Goal: Task Accomplishment & Management: Complete application form

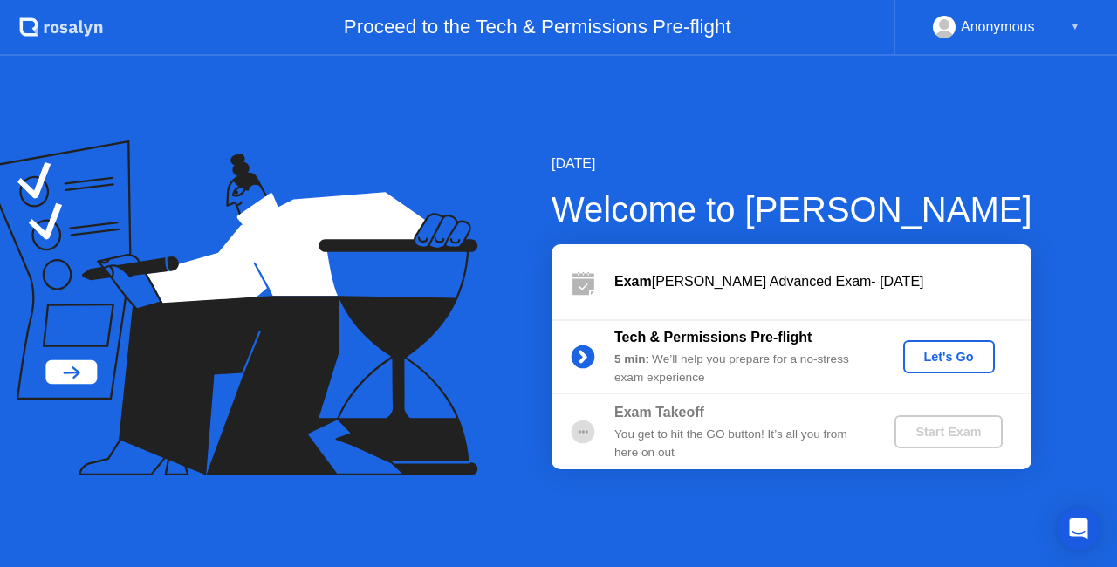
click at [931, 361] on div "Let's Go" at bounding box center [949, 357] width 78 height 14
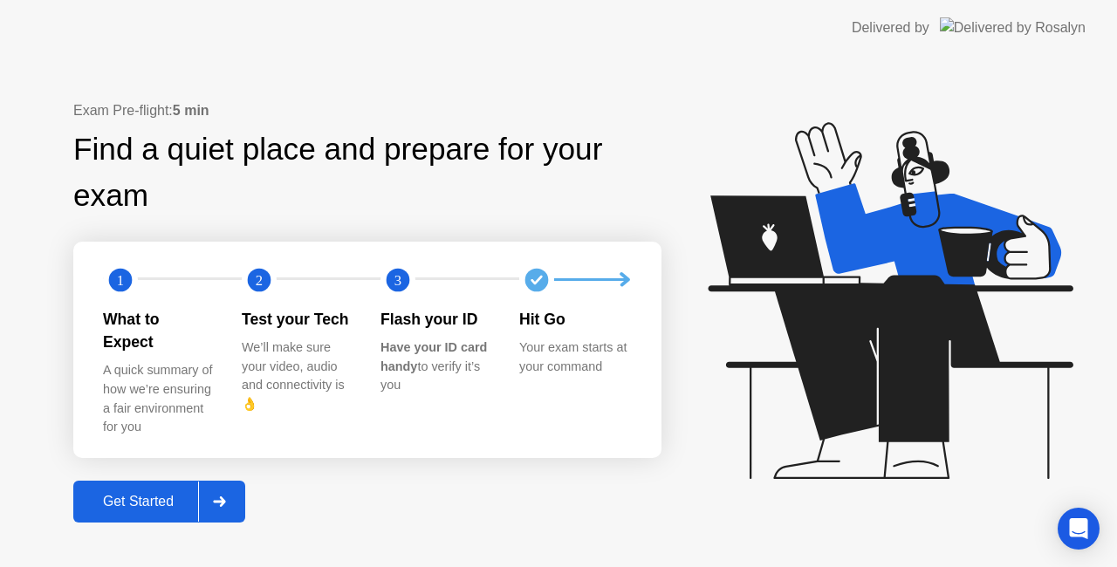
click at [154, 494] on div "Get Started" at bounding box center [139, 502] width 120 height 16
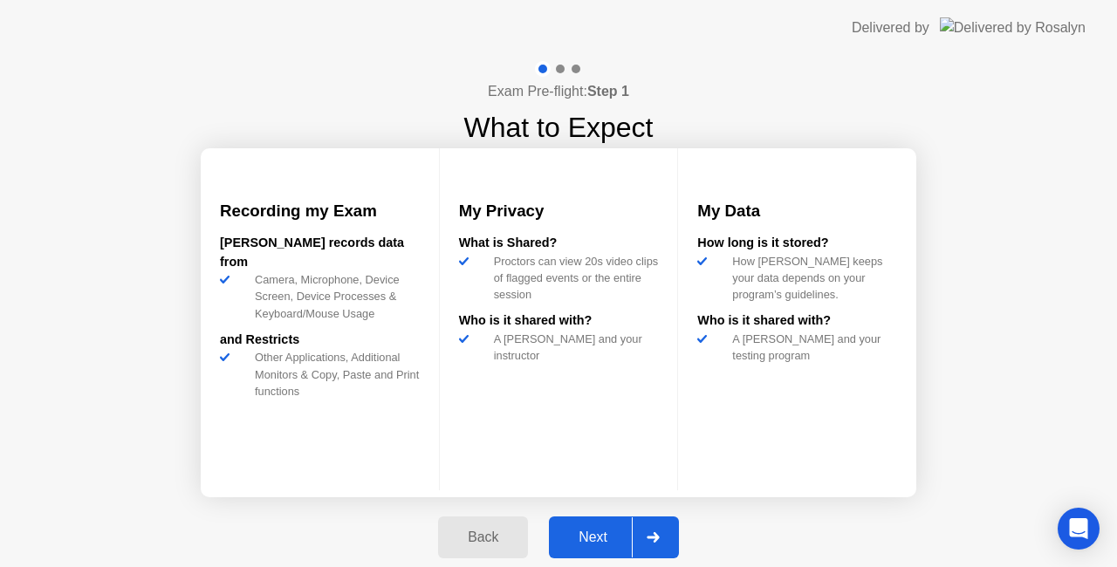
click at [580, 539] on div "Next" at bounding box center [593, 538] width 78 height 16
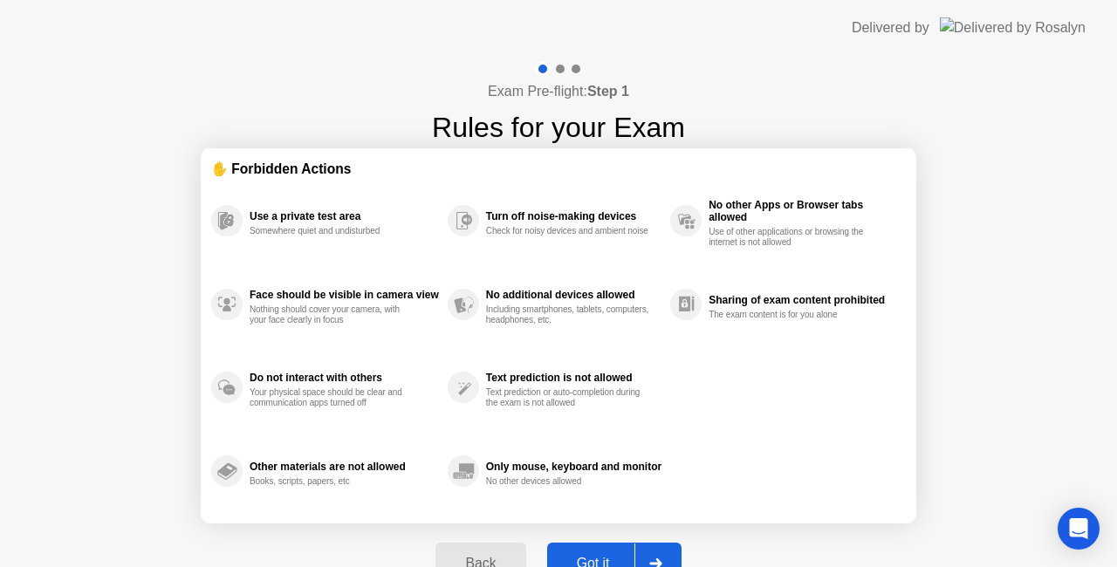
click at [606, 553] on button "Got it" at bounding box center [614, 564] width 134 height 42
select select "**********"
select select "*******"
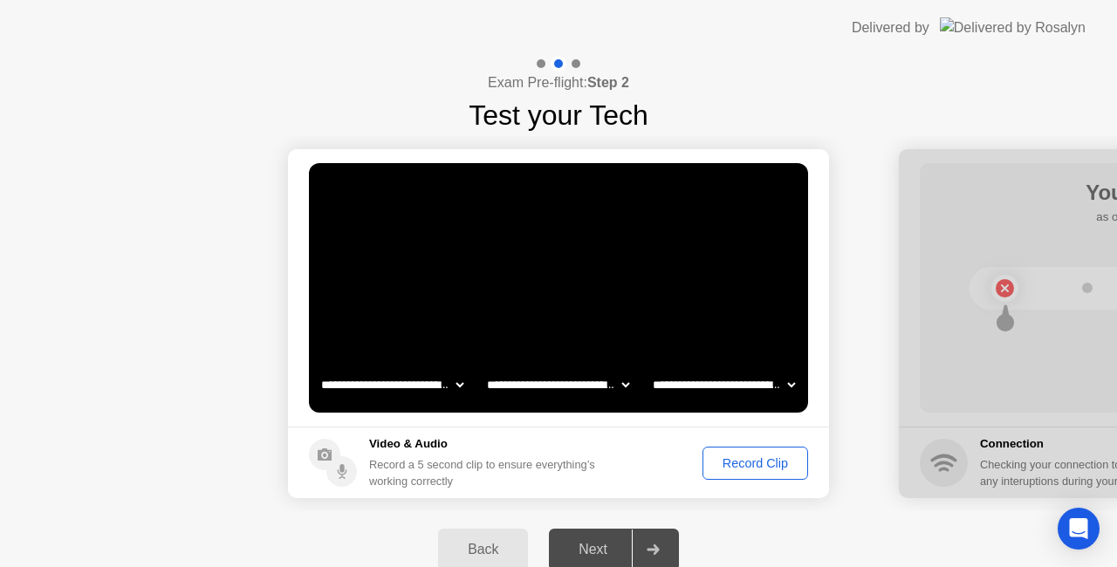
click at [737, 457] on div "Record Clip" at bounding box center [755, 464] width 93 height 14
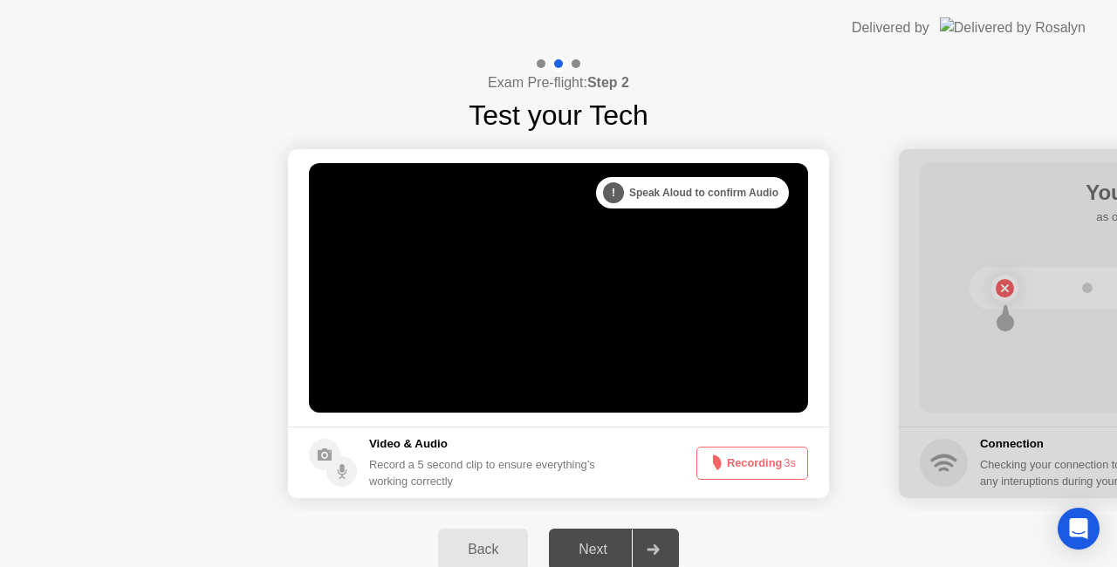
click at [737, 457] on button "Recording 3s" at bounding box center [753, 463] width 112 height 33
click at [484, 542] on div "Back" at bounding box center [482, 550] width 79 height 16
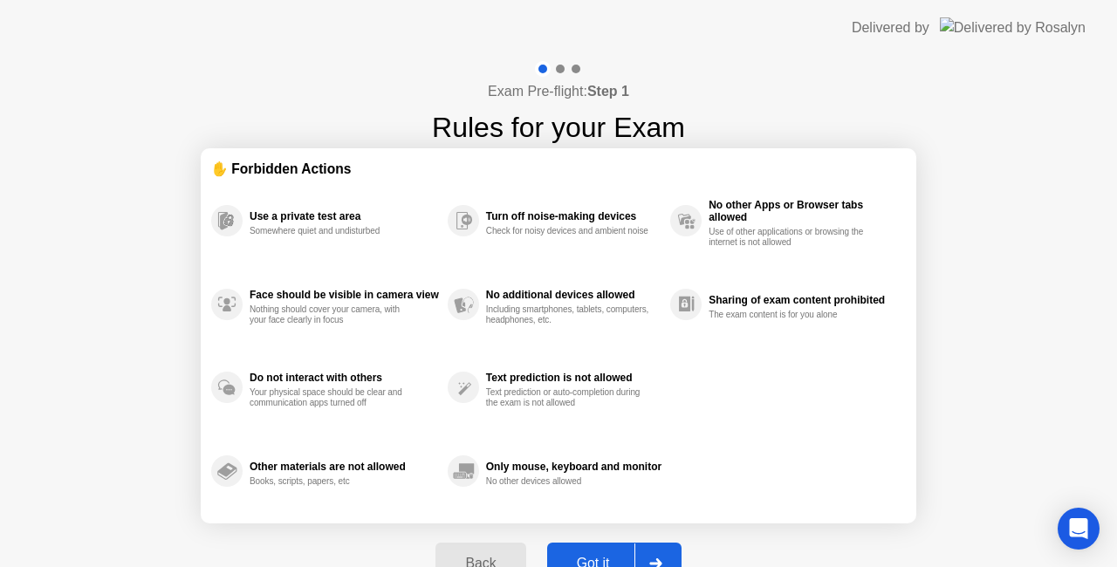
click at [476, 548] on button "Back" at bounding box center [481, 564] width 90 height 42
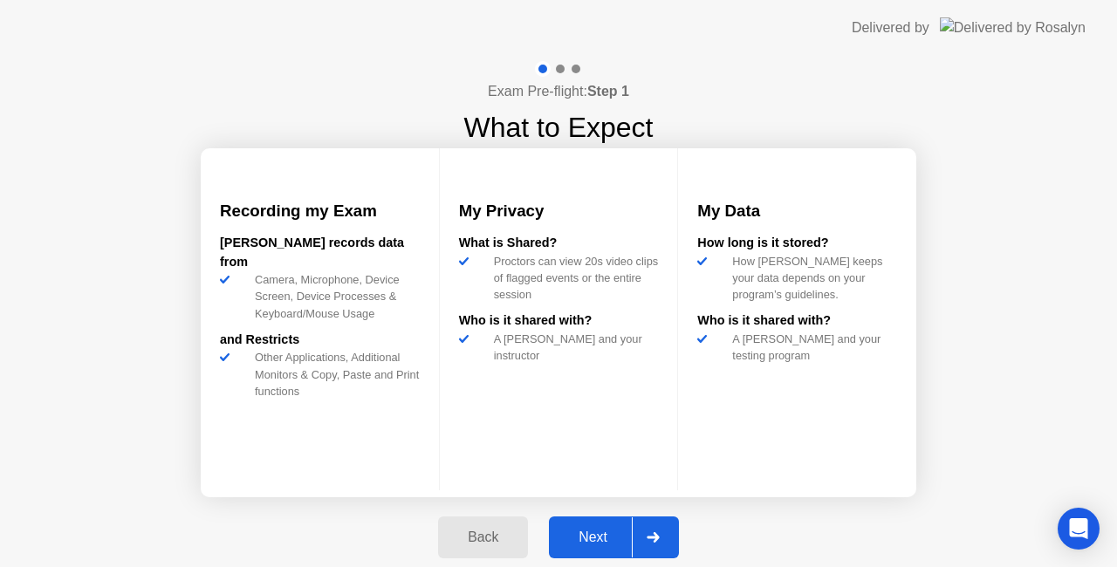
click at [482, 545] on div "Back" at bounding box center [482, 538] width 79 height 16
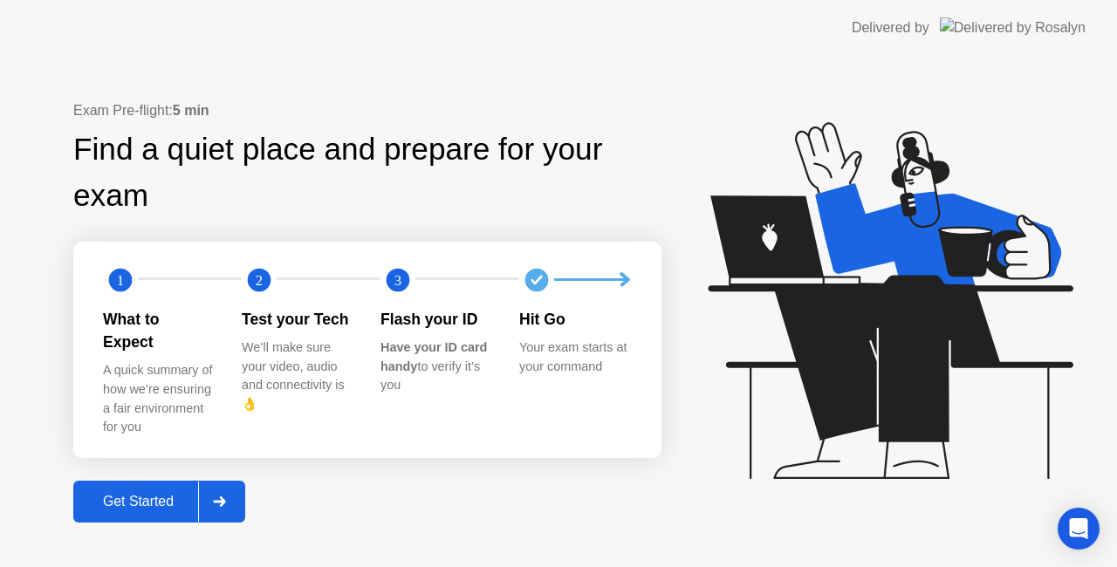
click at [188, 494] on div "Get Started" at bounding box center [139, 502] width 120 height 16
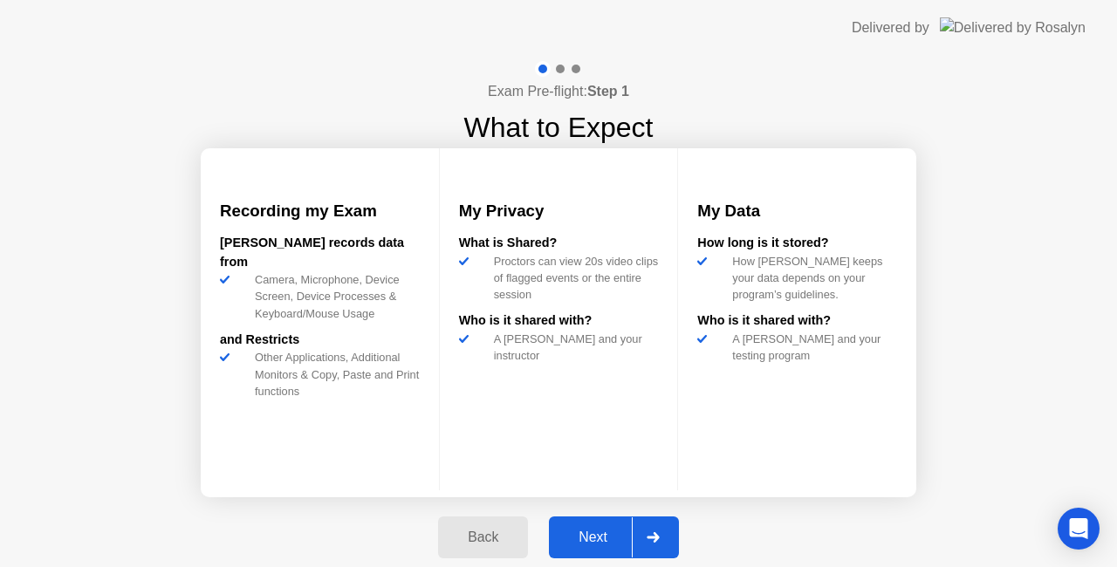
click at [599, 533] on div "Next" at bounding box center [593, 538] width 78 height 16
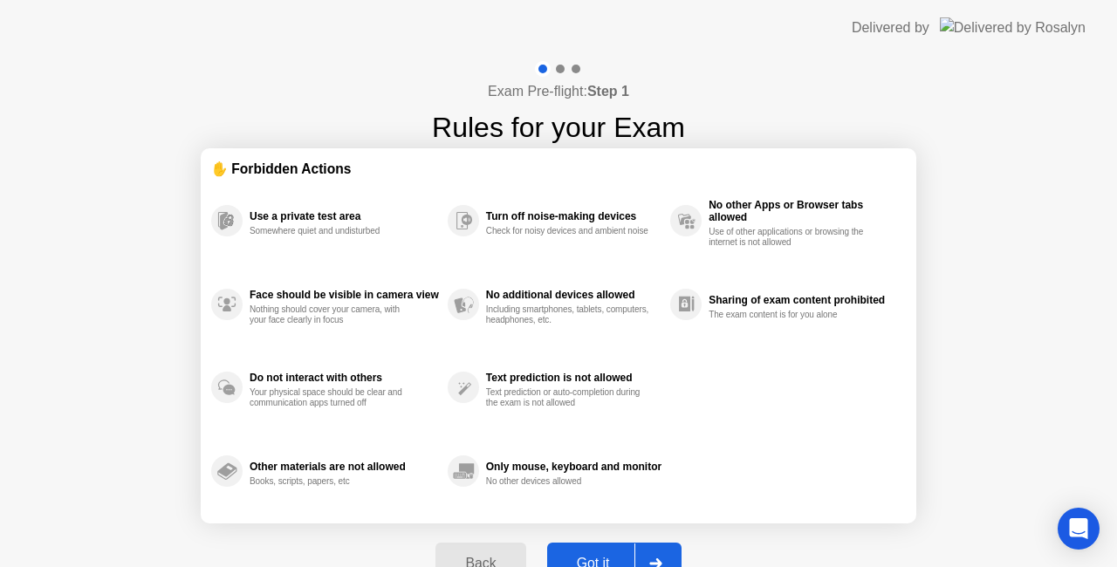
click at [608, 546] on button "Got it" at bounding box center [614, 564] width 134 height 42
select select "**********"
select select "*******"
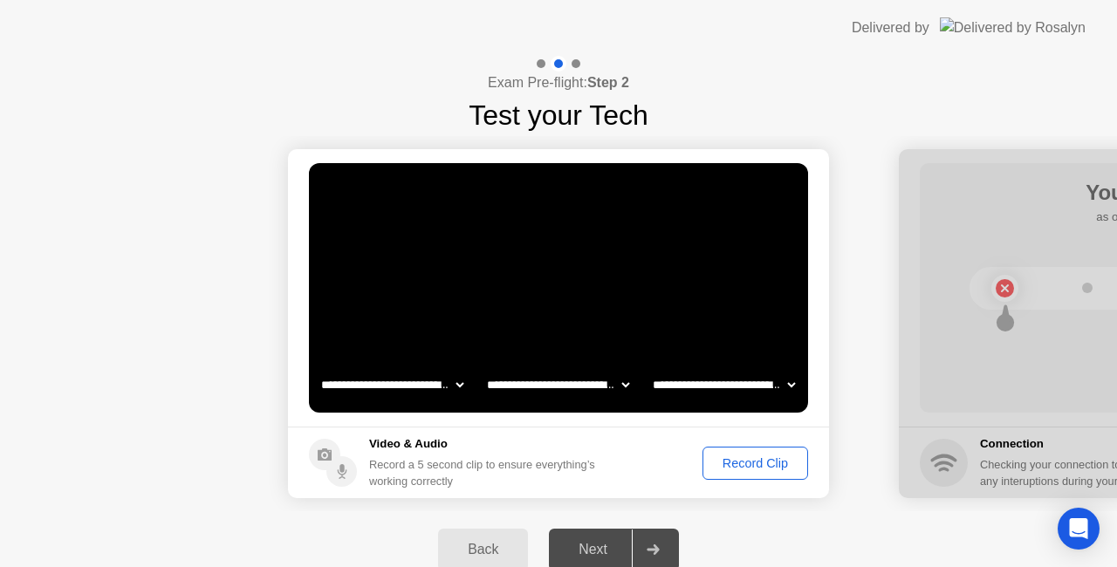
click at [730, 464] on div "Record Clip" at bounding box center [755, 464] width 93 height 14
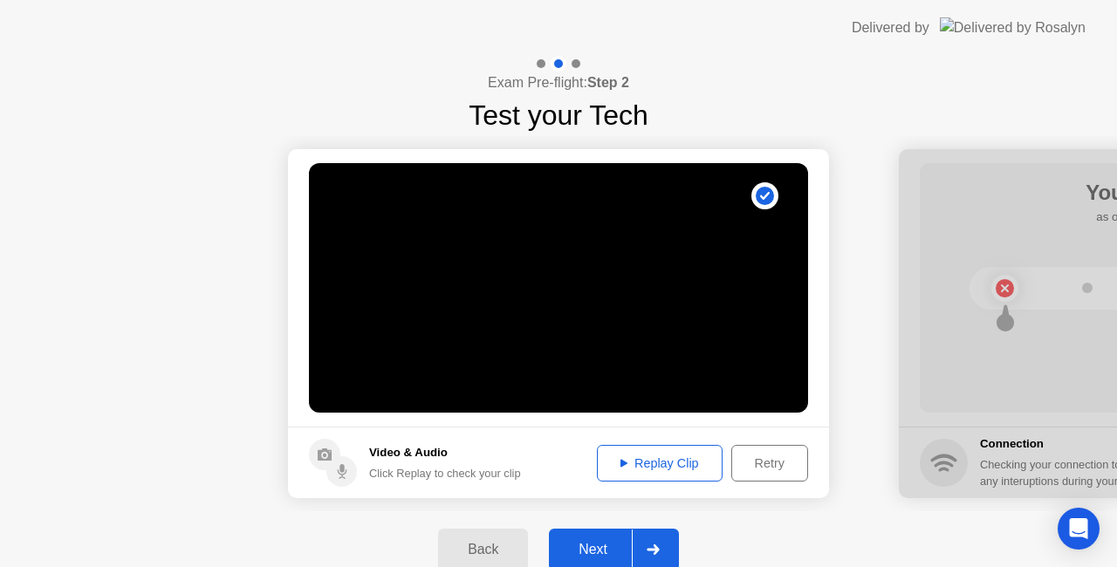
click at [602, 542] on div "Next" at bounding box center [593, 550] width 78 height 16
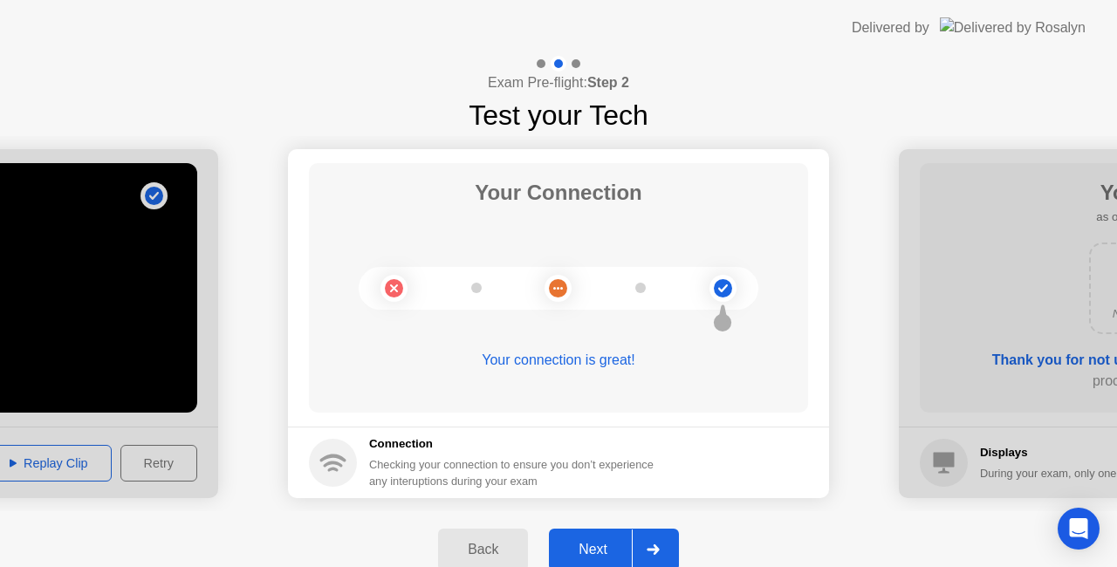
click at [594, 542] on div "Next" at bounding box center [593, 550] width 78 height 16
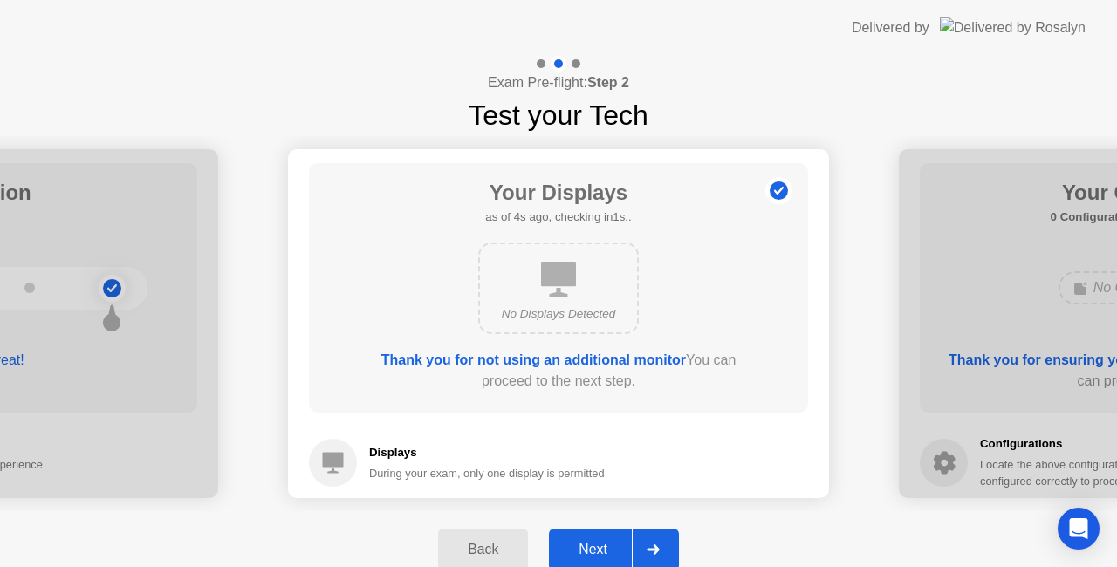
click at [607, 553] on div "Next" at bounding box center [593, 550] width 78 height 16
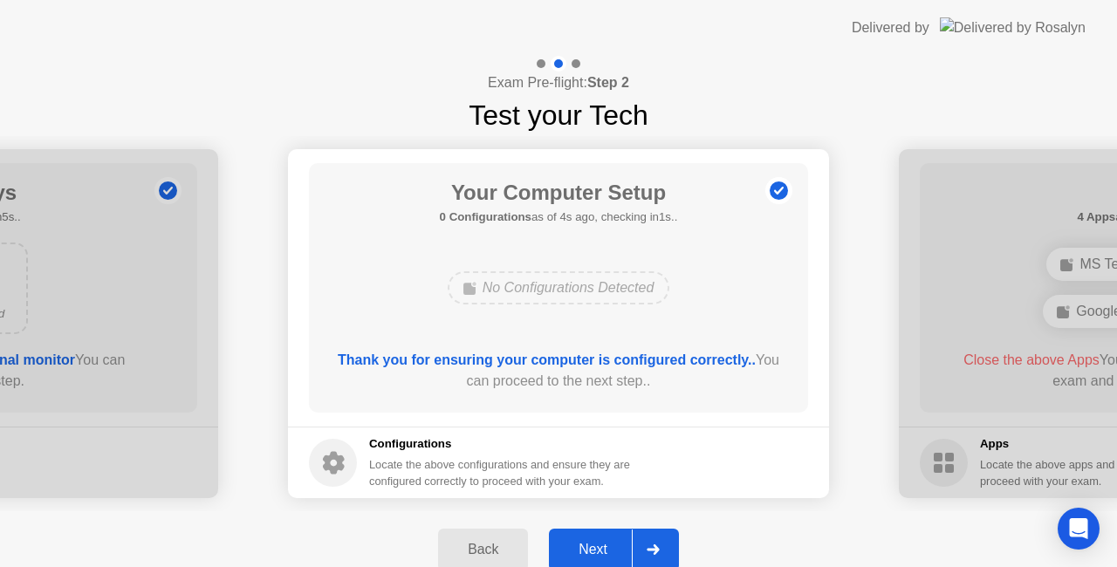
click at [608, 549] on div "Next" at bounding box center [593, 550] width 78 height 16
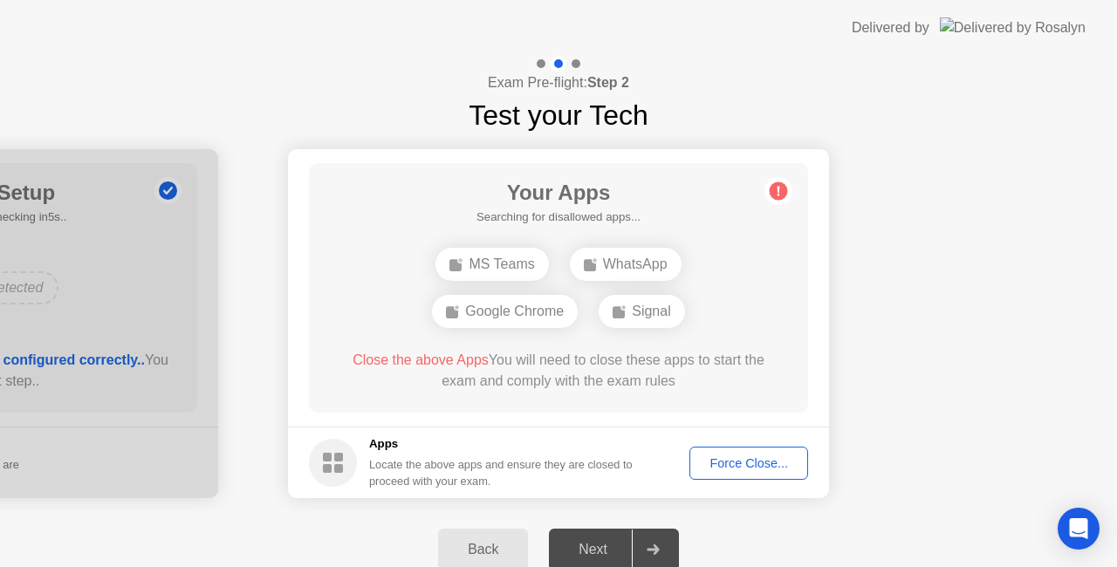
click at [726, 461] on div "Force Close..." at bounding box center [749, 464] width 106 height 14
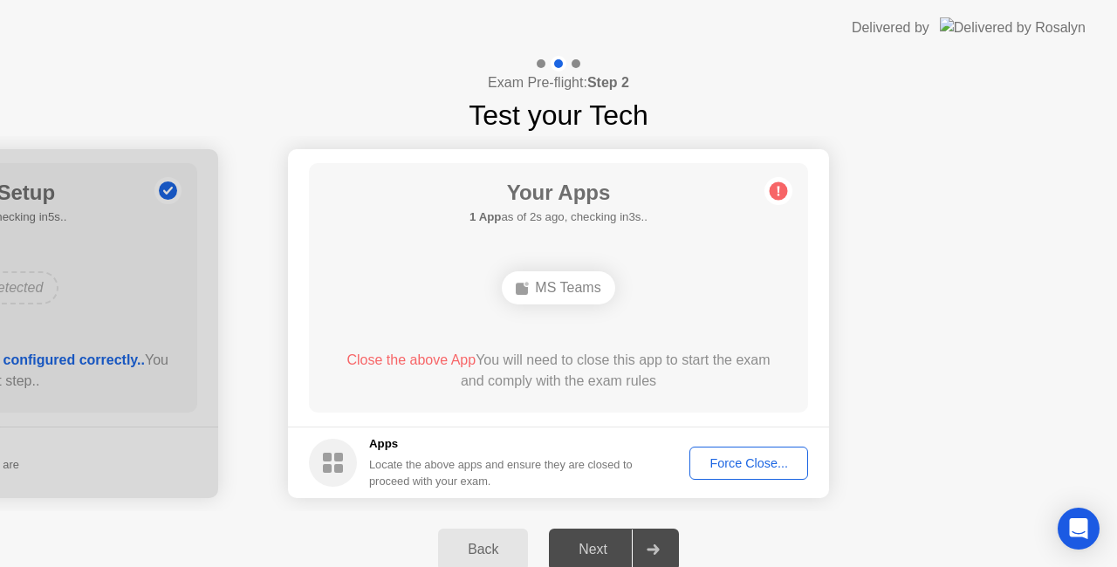
click at [735, 459] on div "Force Close..." at bounding box center [749, 464] width 106 height 14
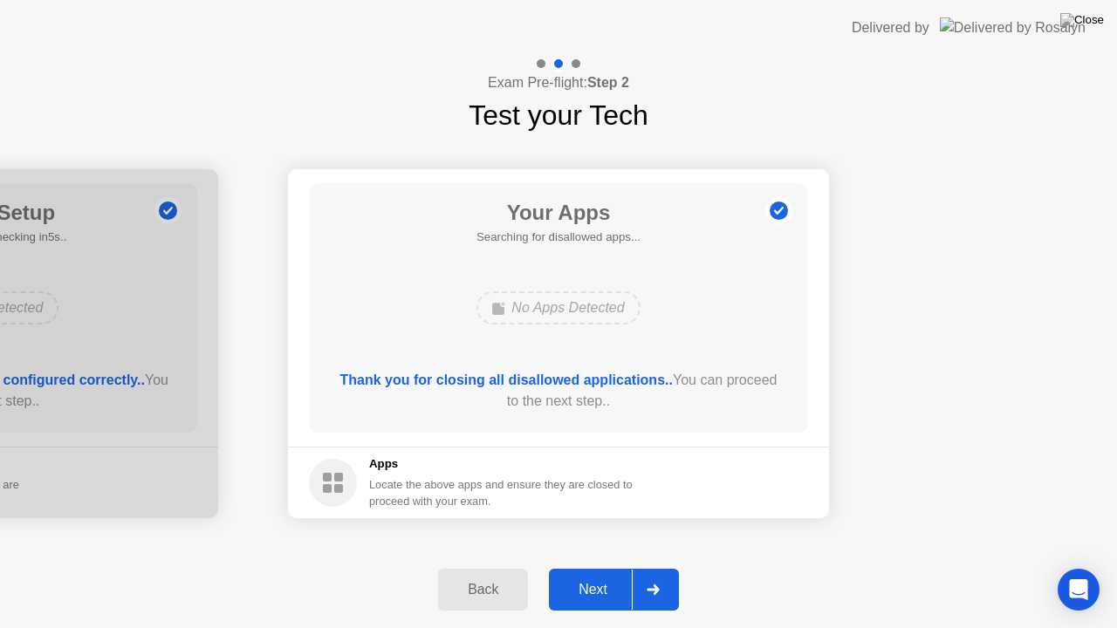
click at [606, 567] on div "Next" at bounding box center [593, 590] width 78 height 16
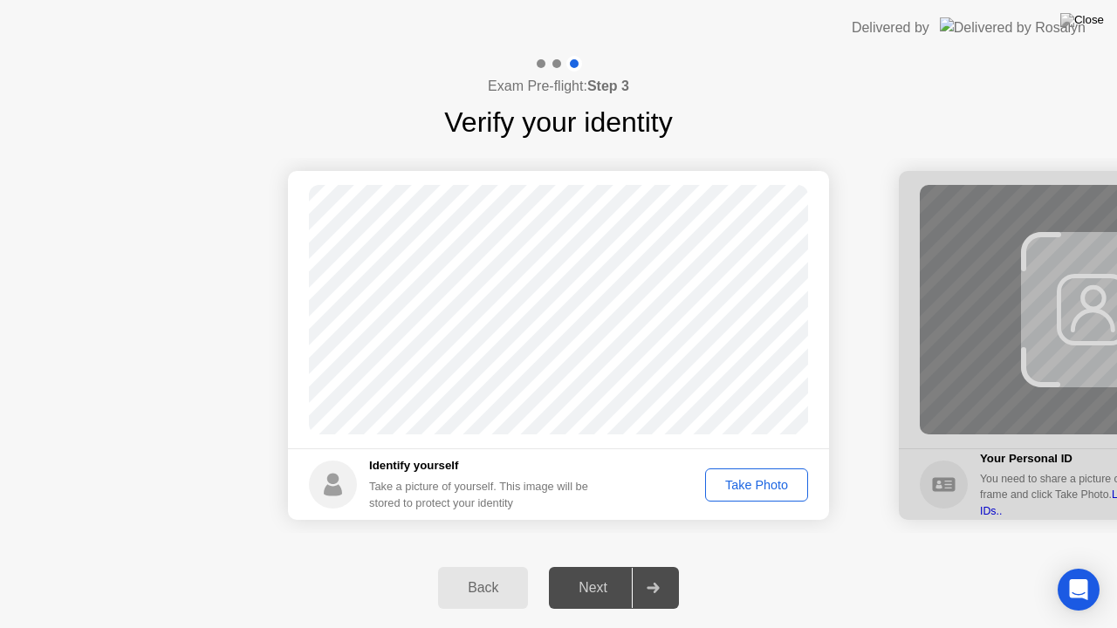
click at [775, 484] on div "Take Photo" at bounding box center [756, 485] width 91 height 14
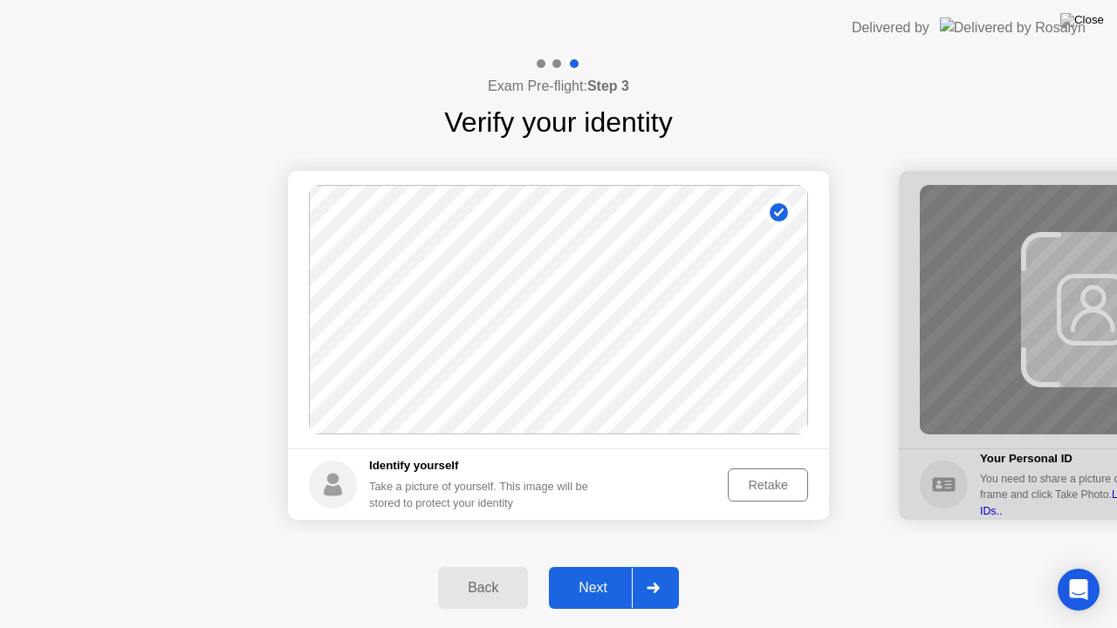
click at [609, 567] on div "Next" at bounding box center [593, 588] width 78 height 16
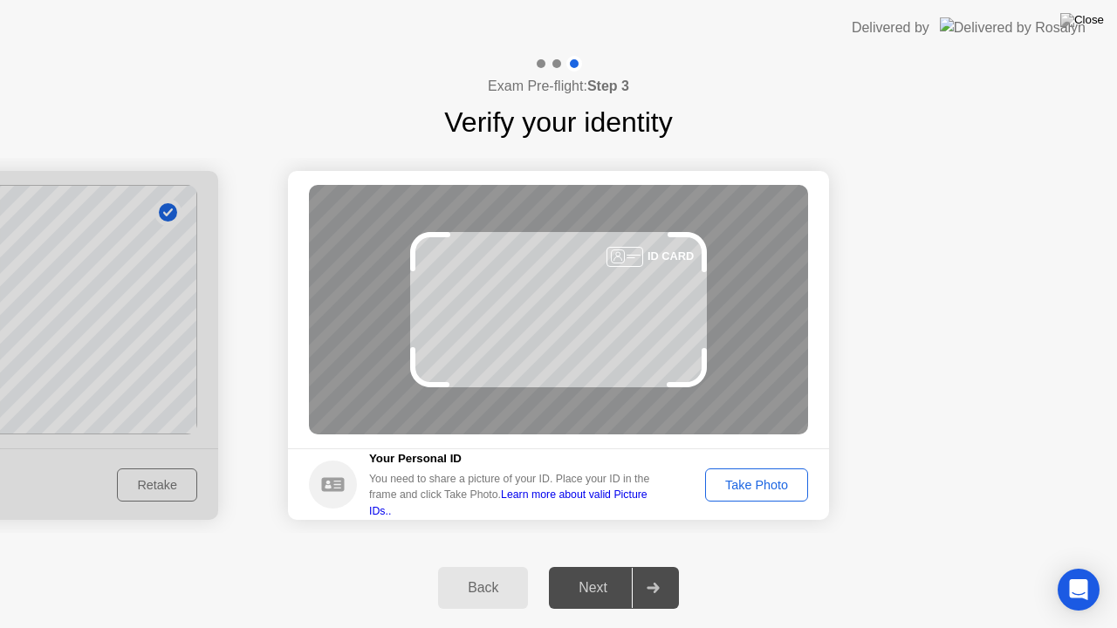
click at [752, 489] on div "Take Photo" at bounding box center [756, 485] width 91 height 14
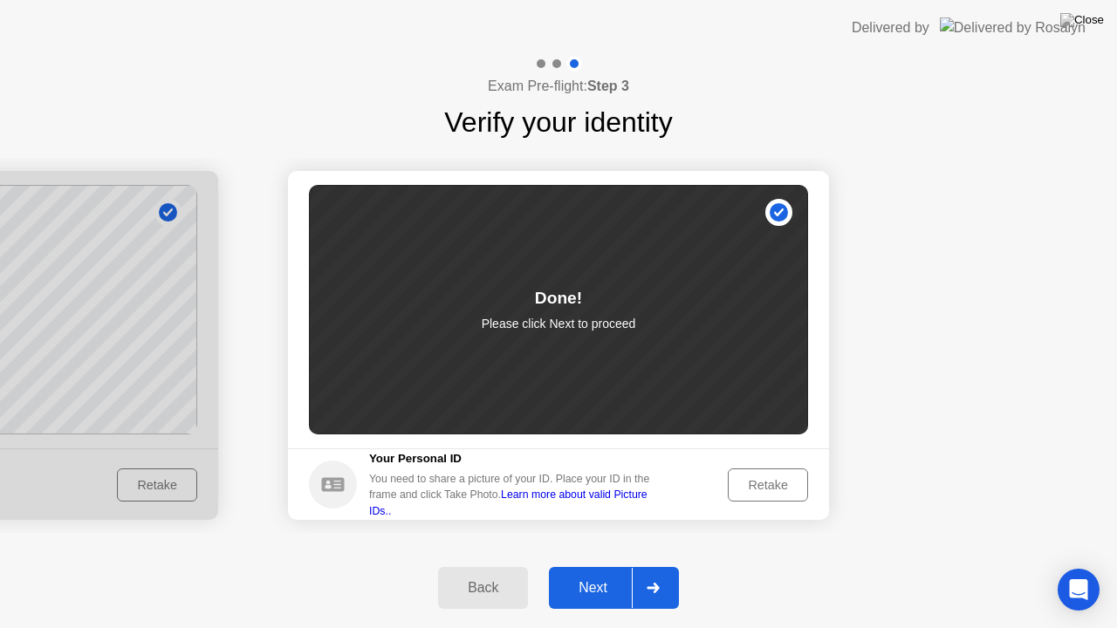
click at [611, 567] on button "Next" at bounding box center [614, 588] width 130 height 42
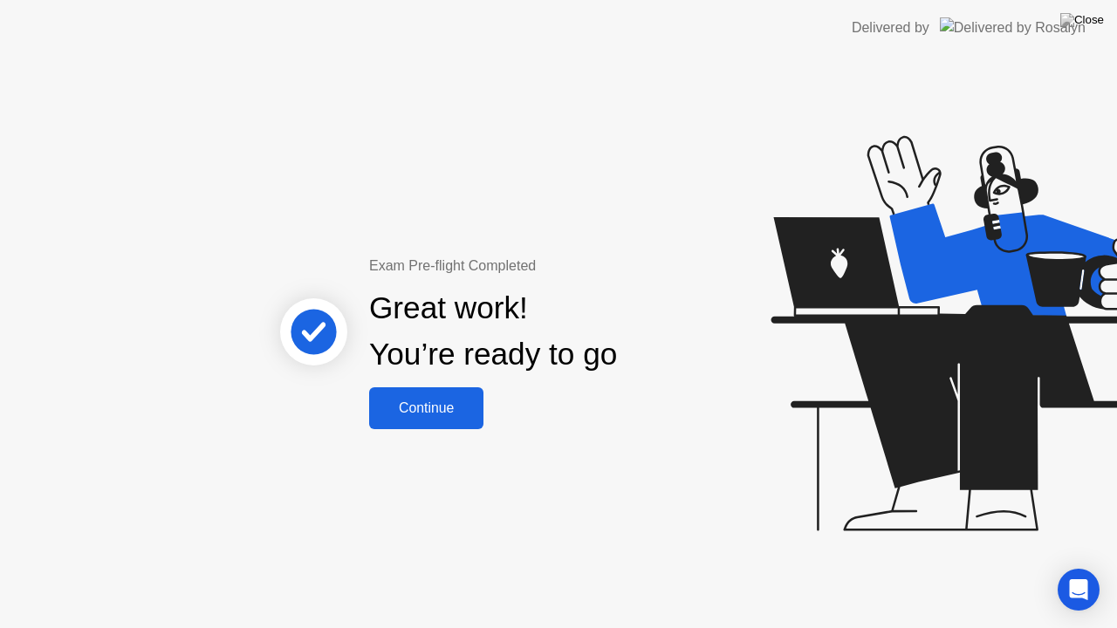
click at [438, 410] on div "Continue" at bounding box center [426, 409] width 104 height 16
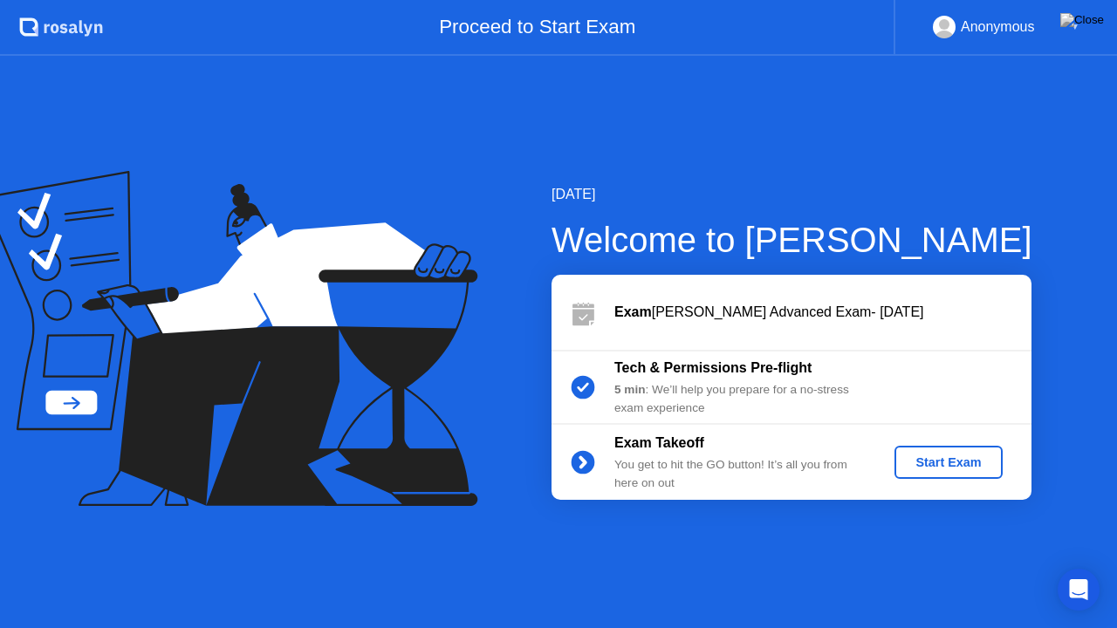
click at [941, 466] on div "Start Exam" at bounding box center [948, 463] width 93 height 14
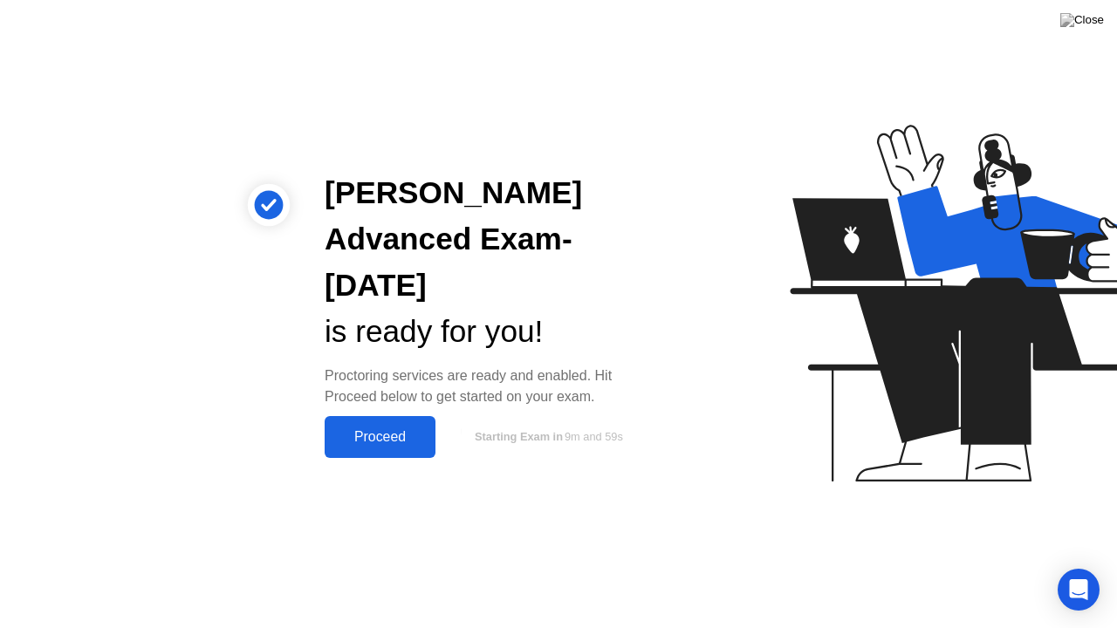
click at [393, 436] on div "Proceed" at bounding box center [380, 437] width 100 height 16
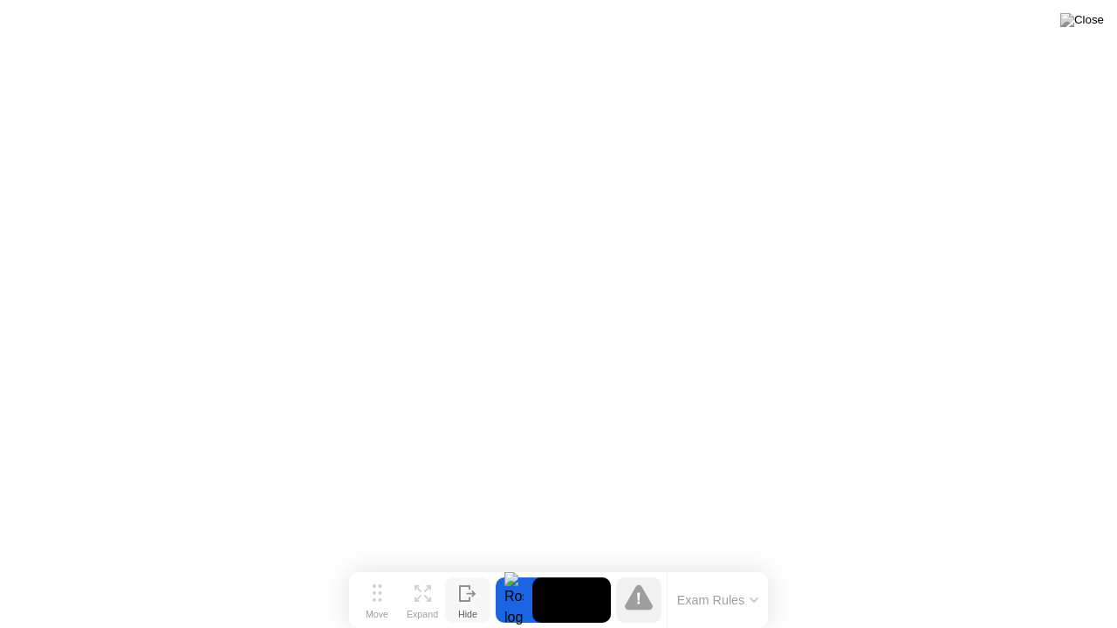
click at [474, 567] on icon at bounding box center [467, 594] width 17 height 17
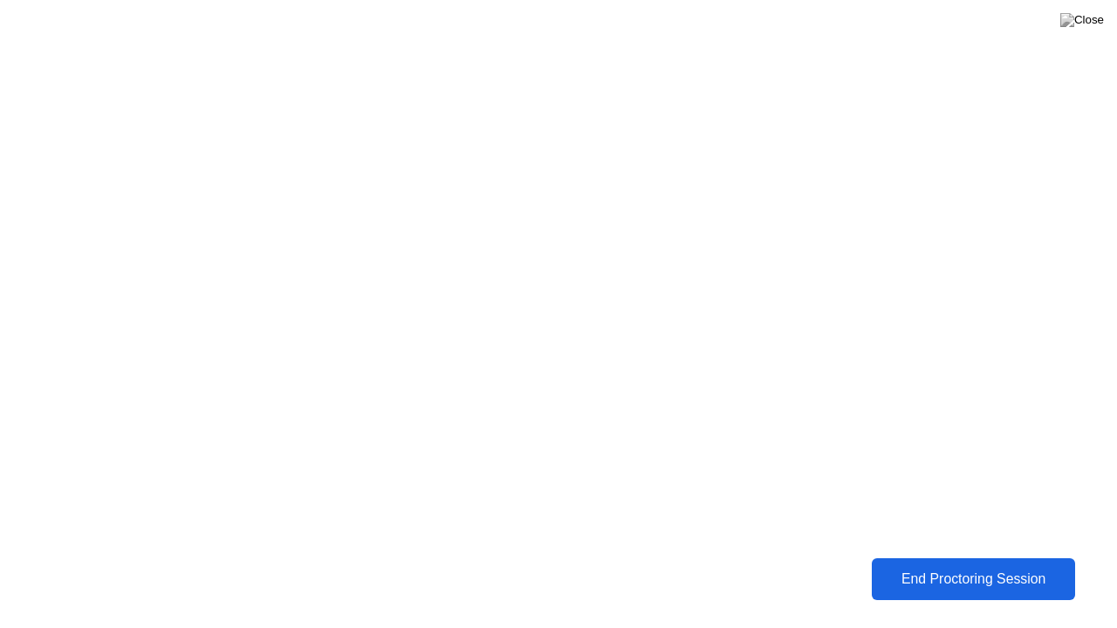
click at [924, 567] on div "End Proctoring Session" at bounding box center [973, 580] width 193 height 16
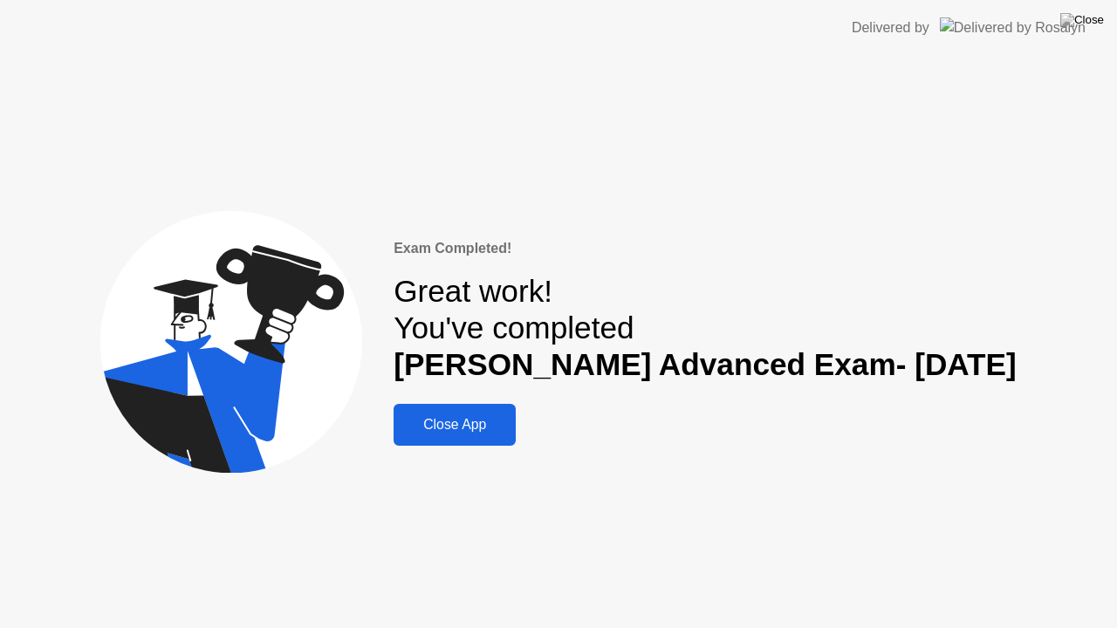
click at [499, 426] on div "Close App" at bounding box center [455, 425] width 112 height 16
